Goal: Task Accomplishment & Management: Complete application form

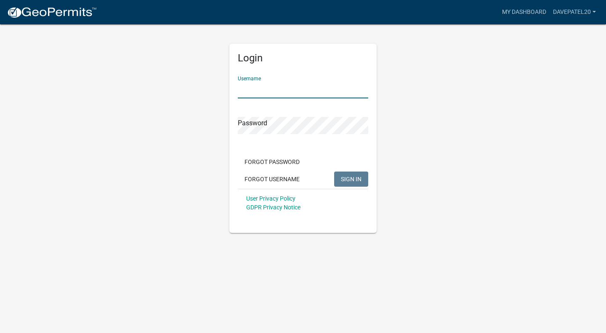
type input "Davepatel20"
click at [351, 179] on button "SIGN IN" at bounding box center [351, 179] width 34 height 15
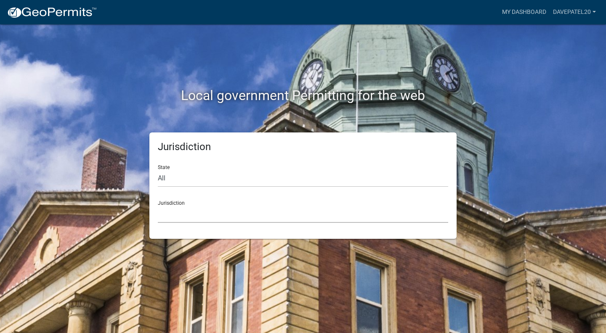
click at [337, 215] on select "[GEOGRAPHIC_DATA], [US_STATE] [GEOGRAPHIC_DATA], [US_STATE][PERSON_NAME][GEOGRA…" at bounding box center [303, 214] width 290 height 17
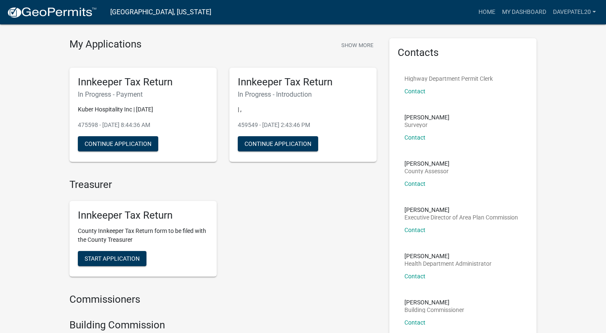
scroll to position [22, 0]
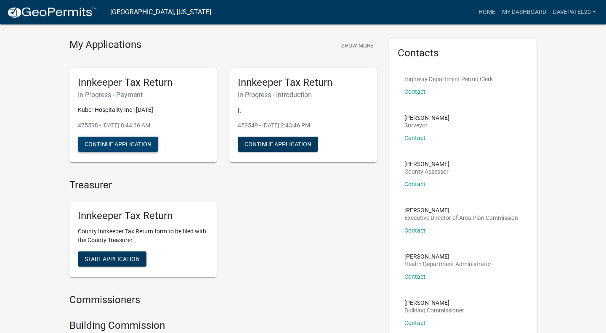
click at [108, 143] on button "Continue Application" at bounding box center [118, 144] width 80 height 15
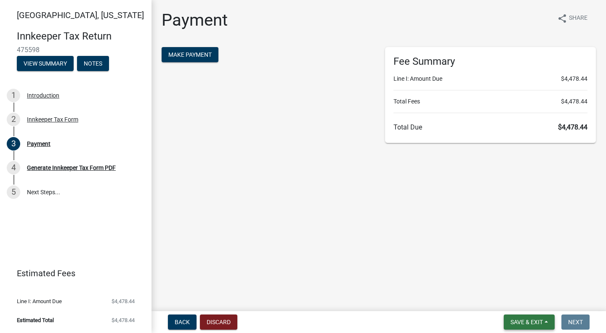
click at [527, 319] on span "Save & Exit" at bounding box center [526, 322] width 32 height 7
click at [510, 299] on button "Save & Exit" at bounding box center [520, 300] width 67 height 20
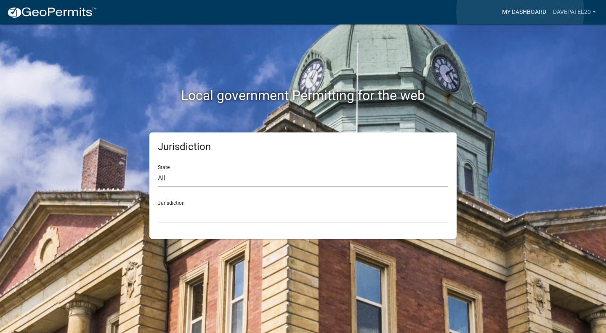
click at [520, 11] on link "My Dashboard" at bounding box center [523, 12] width 51 height 16
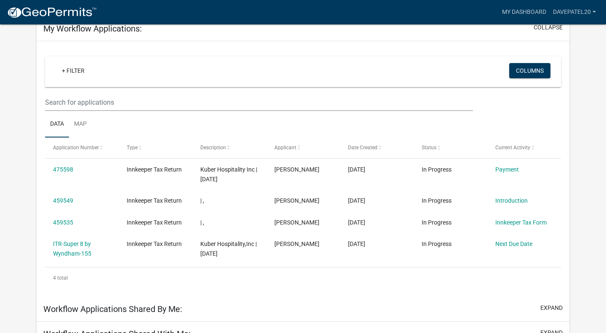
scroll to position [79, 0]
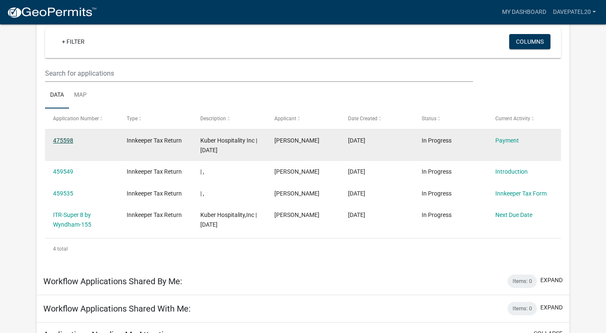
click at [69, 141] on link "475598" at bounding box center [63, 140] width 20 height 7
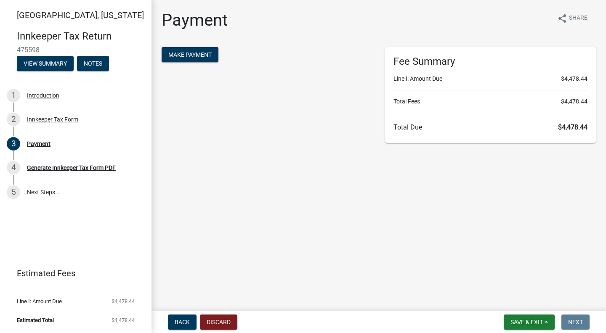
click at [418, 83] on div "Fee Summary Line I: Amount Due $4,478.44 Total Fees $4,478.44 Total Due $4,478.…" at bounding box center [490, 95] width 211 height 96
click at [35, 61] on button "View Summary" at bounding box center [45, 63] width 57 height 15
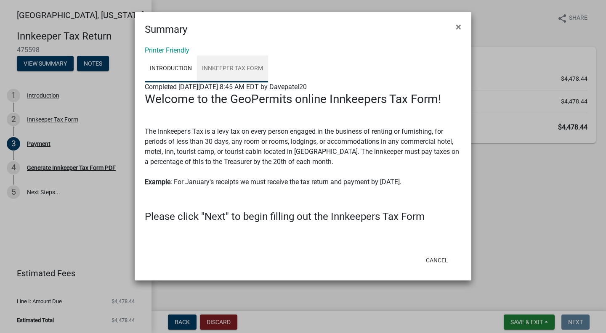
click at [243, 69] on link "Innkeeper Tax Form" at bounding box center [232, 69] width 71 height 27
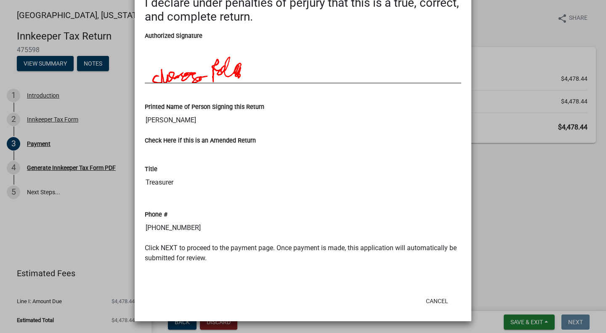
scroll to position [1356, 0]
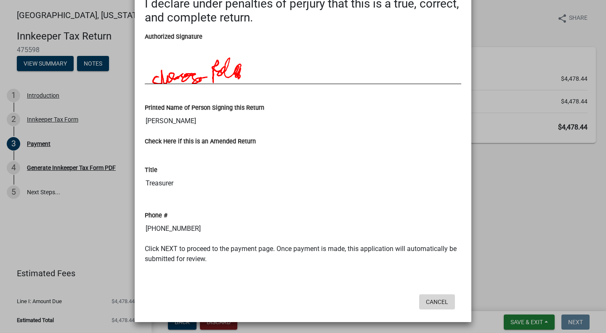
click at [445, 303] on button "Cancel" at bounding box center [437, 301] width 36 height 15
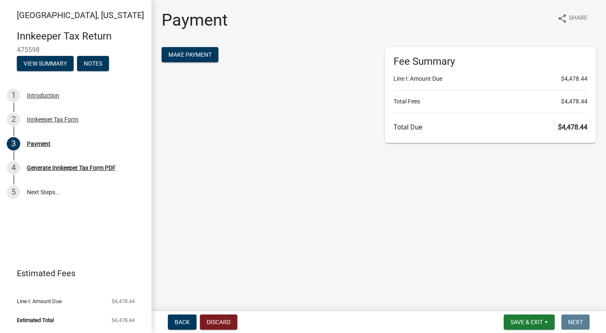
scroll to position [0, 0]
